Goal: Navigation & Orientation: Find specific page/section

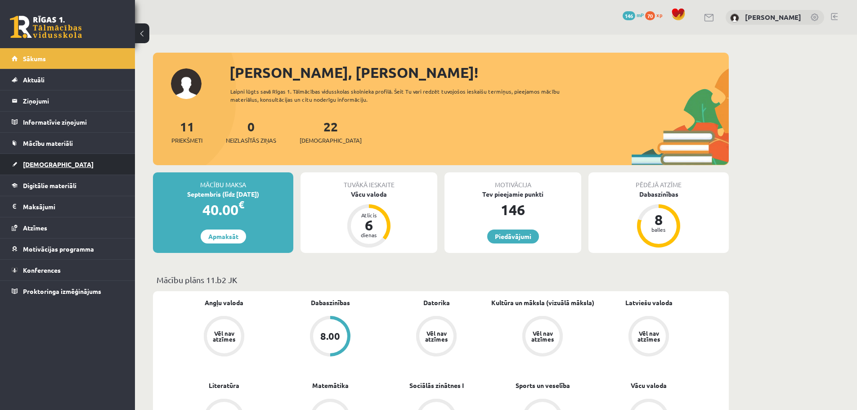
click at [42, 163] on span "[DEMOGRAPHIC_DATA]" at bounding box center [58, 164] width 71 height 8
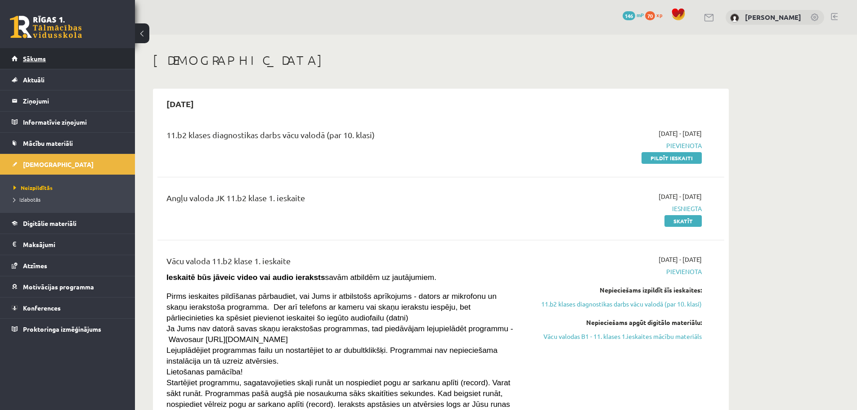
click at [58, 68] on link "Sākums" at bounding box center [68, 58] width 112 height 21
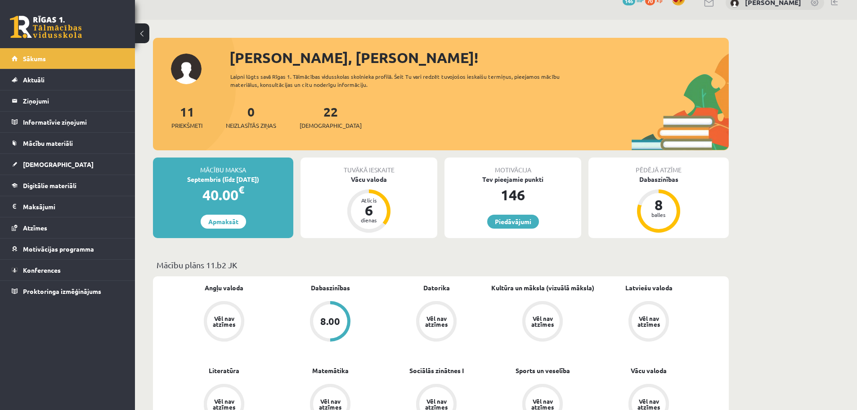
scroll to position [45, 0]
